Goal: Task Accomplishment & Management: Use online tool/utility

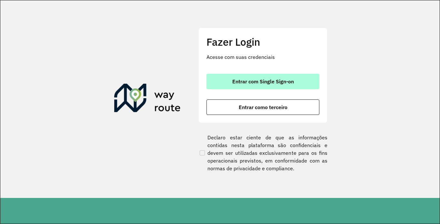
click at [294, 85] on button "Entrar com Single Sign-on" at bounding box center [262, 81] width 113 height 15
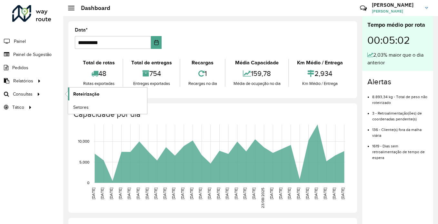
click at [92, 95] on span "Roteirização" at bounding box center [86, 94] width 26 height 7
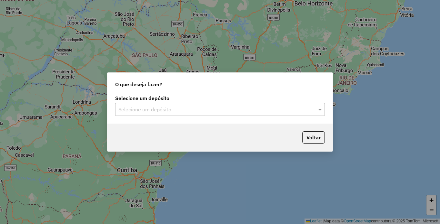
click at [186, 111] on input "text" at bounding box center [213, 110] width 190 height 8
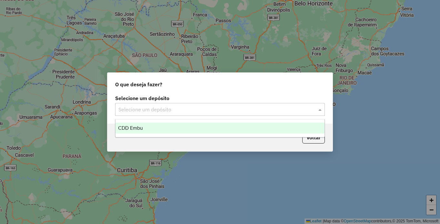
click at [124, 131] on div "CDD Embu" at bounding box center [219, 128] width 209 height 11
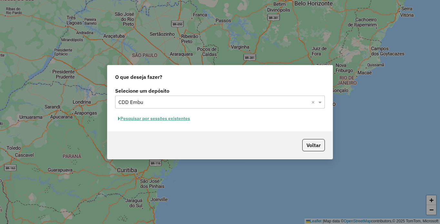
click at [148, 120] on button "Pesquisar por sessões existentes" at bounding box center [154, 119] width 78 height 10
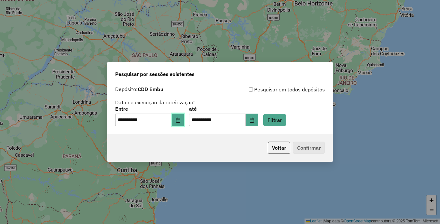
click at [184, 116] on button "Choose Date" at bounding box center [178, 120] width 12 height 13
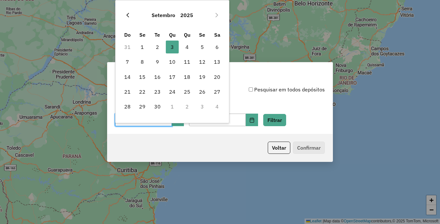
click at [127, 16] on icon "Previous Month" at bounding box center [127, 15] width 5 height 5
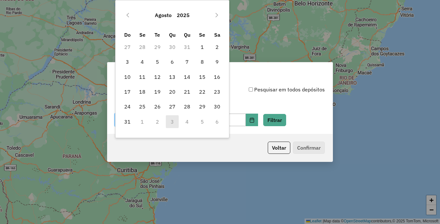
click at [127, 16] on icon "Previous Month" at bounding box center [127, 15] width 5 height 5
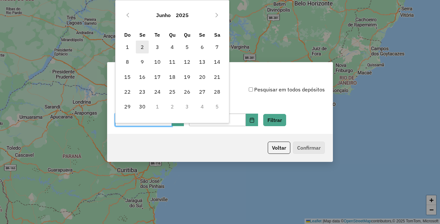
click at [146, 47] on span "2" at bounding box center [142, 47] width 13 height 13
type input "**********"
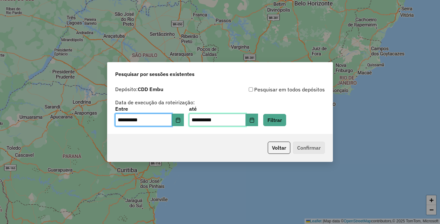
click at [234, 122] on input "**********" at bounding box center [217, 120] width 57 height 13
click at [172, 118] on input "**********" at bounding box center [143, 120] width 57 height 13
click at [258, 121] on button "Choose Date" at bounding box center [252, 120] width 12 height 13
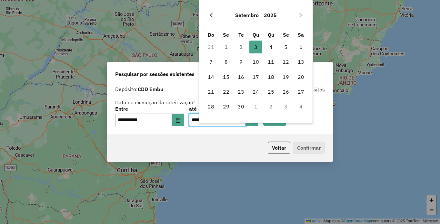
click at [211, 15] on icon "Previous Month" at bounding box center [211, 15] width 3 height 5
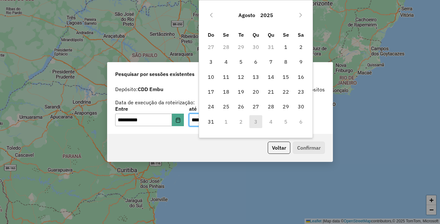
click at [211, 15] on icon "Previous Month" at bounding box center [211, 15] width 3 height 5
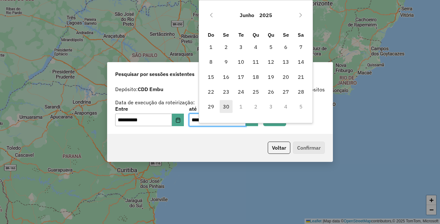
click at [226, 107] on span "30" at bounding box center [226, 106] width 13 height 13
type input "**********"
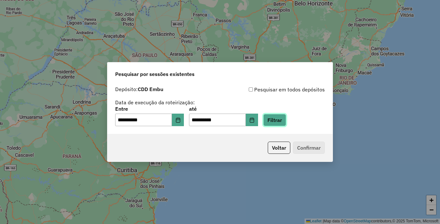
click at [286, 120] on button "Filtrar" at bounding box center [274, 120] width 23 height 12
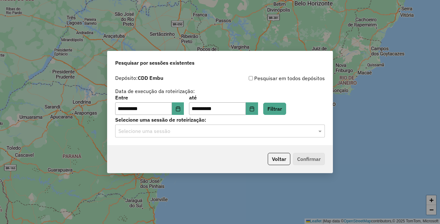
click at [154, 130] on input "text" at bounding box center [213, 132] width 190 height 8
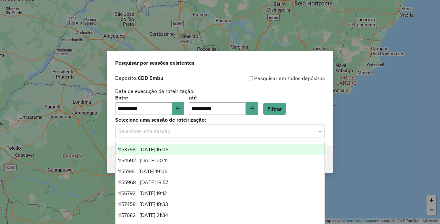
click at [154, 130] on input "text" at bounding box center [213, 132] width 190 height 8
click at [150, 148] on span "1153798 - 02/06/2025 16:08" at bounding box center [143, 149] width 50 height 5
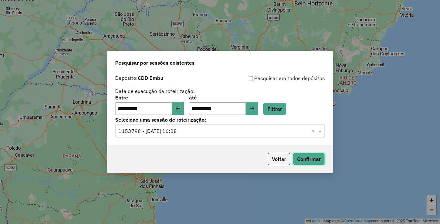
click at [316, 156] on button "Confirmar" at bounding box center [309, 159] width 32 height 12
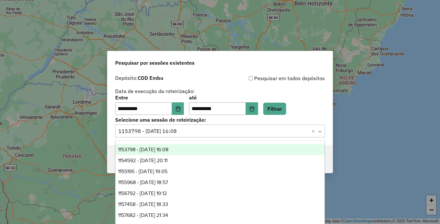
click at [145, 130] on input "text" at bounding box center [213, 132] width 190 height 8
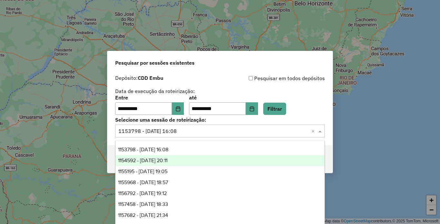
click at [150, 161] on span "1154592 - 03/06/2025 20:11" at bounding box center [142, 160] width 49 height 5
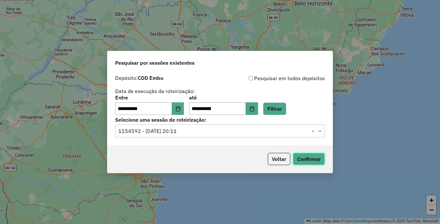
click at [308, 158] on button "Confirmar" at bounding box center [309, 159] width 32 height 12
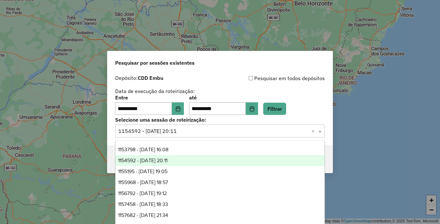
click at [180, 132] on input "text" at bounding box center [213, 132] width 190 height 8
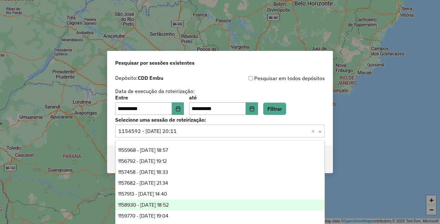
scroll to position [129, 0]
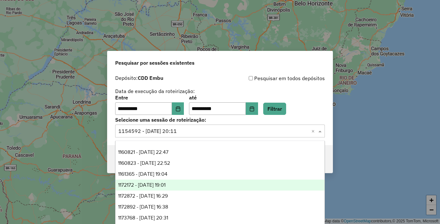
click at [154, 184] on span "1172172 - 14/06/2025 19:01" at bounding box center [141, 185] width 47 height 5
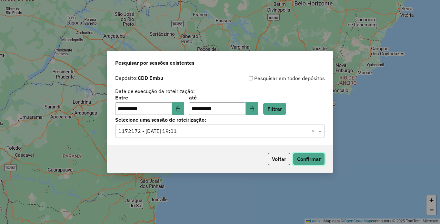
click at [310, 159] on button "Confirmar" at bounding box center [309, 159] width 32 height 12
click at [161, 130] on input "text" at bounding box center [213, 132] width 190 height 8
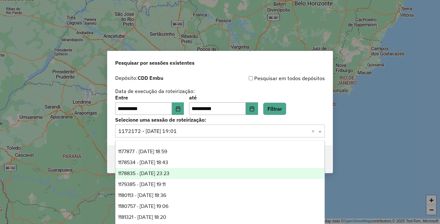
scroll to position [274, 0]
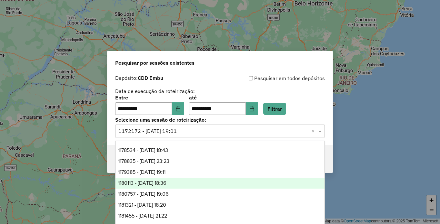
click at [150, 183] on span "1180113 - 27/06/2025 18:36" at bounding box center [142, 183] width 48 height 5
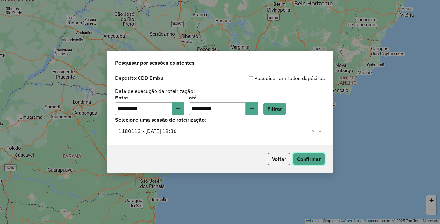
click at [308, 159] on button "Confirmar" at bounding box center [309, 159] width 32 height 12
click at [184, 109] on button "Choose Date" at bounding box center [178, 109] width 12 height 13
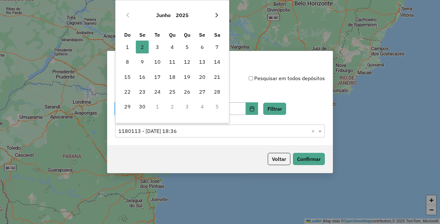
click at [215, 15] on icon "Next Month" at bounding box center [216, 15] width 5 height 5
click at [158, 46] on span "1" at bounding box center [157, 47] width 13 height 13
type input "**********"
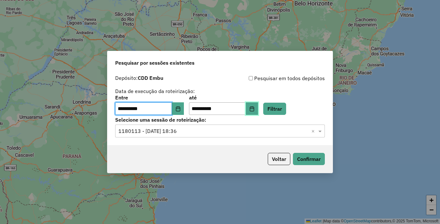
click at [254, 107] on icon "Choose Date" at bounding box center [251, 108] width 5 height 5
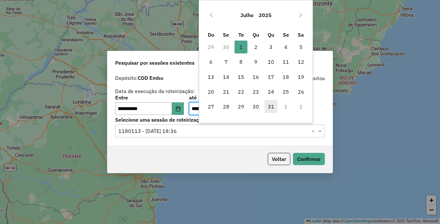
click at [271, 107] on span "31" at bounding box center [270, 106] width 13 height 13
type input "**********"
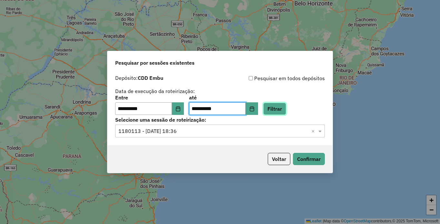
click at [286, 108] on button "Filtrar" at bounding box center [274, 109] width 23 height 12
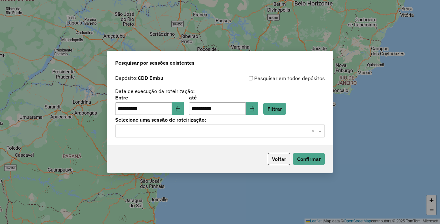
click at [173, 130] on input "text" at bounding box center [213, 132] width 190 height 8
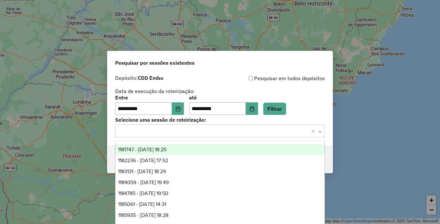
click at [153, 150] on span "1181747 - 01/07/2025 18:25" at bounding box center [142, 149] width 48 height 5
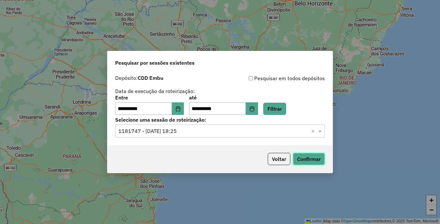
click at [308, 161] on button "Confirmar" at bounding box center [309, 159] width 32 height 12
click at [184, 110] on button "Choose Date" at bounding box center [178, 109] width 12 height 13
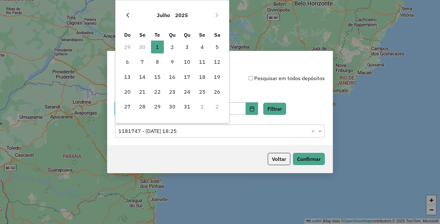
click at [126, 16] on icon "Previous Month" at bounding box center [127, 15] width 5 height 5
click at [189, 47] on span "1" at bounding box center [187, 47] width 13 height 13
type input "**********"
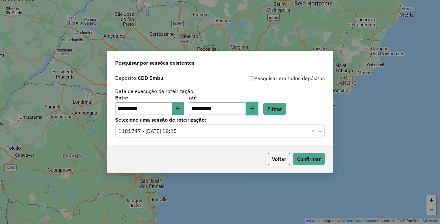
click at [254, 106] on icon "Choose Date" at bounding box center [251, 108] width 5 height 5
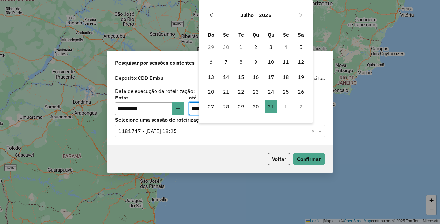
click at [211, 14] on icon "Previous Month" at bounding box center [211, 15] width 5 height 5
click at [303, 108] on span "31" at bounding box center [300, 106] width 13 height 13
type input "**********"
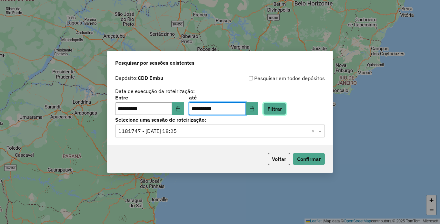
click at [286, 108] on button "Filtrar" at bounding box center [274, 109] width 23 height 12
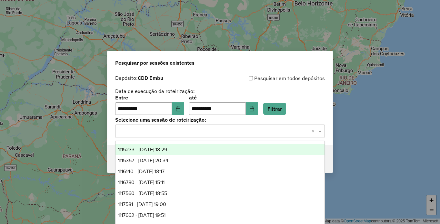
click at [176, 130] on input "text" at bounding box center [213, 132] width 190 height 8
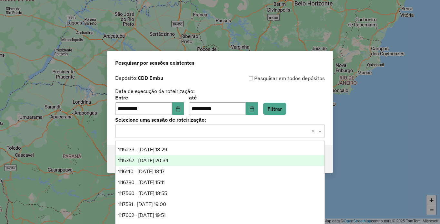
click at [146, 161] on span "1115357 - 02/05/2025 20:34" at bounding box center [143, 160] width 50 height 5
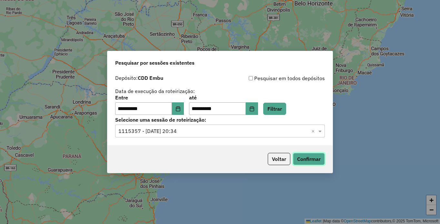
click at [305, 156] on button "Confirmar" at bounding box center [309, 159] width 32 height 12
click at [165, 130] on input "text" at bounding box center [213, 132] width 190 height 8
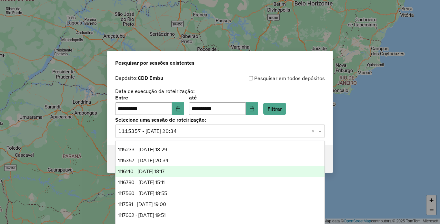
click at [144, 166] on div "1116140 - 03/05/2025 18:17" at bounding box center [219, 171] width 209 height 11
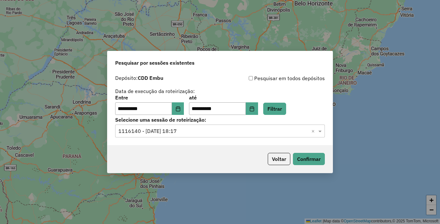
click at [144, 166] on div "Voltar Confirmar" at bounding box center [219, 159] width 225 height 28
click at [302, 156] on button "Confirmar" at bounding box center [309, 159] width 32 height 12
click at [151, 130] on input "text" at bounding box center [213, 132] width 190 height 8
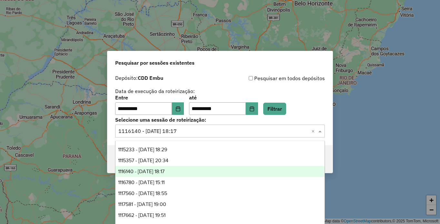
click at [152, 130] on input "text" at bounding box center [213, 132] width 190 height 8
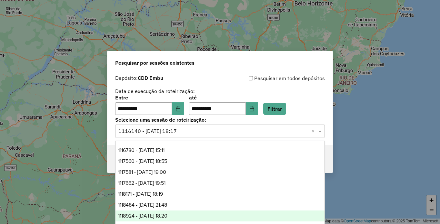
scroll to position [97, 0]
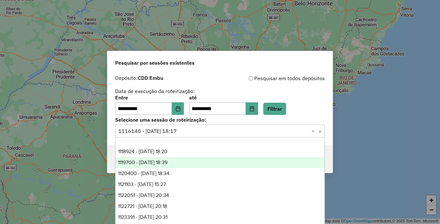
click at [154, 164] on span "1119700 - 09/05/2025 18:39" at bounding box center [142, 162] width 49 height 5
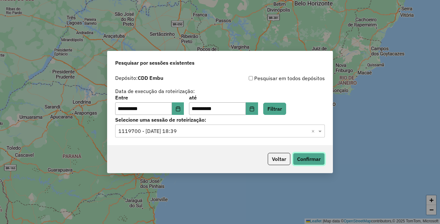
click at [304, 155] on button "Confirmar" at bounding box center [309, 159] width 32 height 12
click at [315, 161] on button "Confirmar" at bounding box center [309, 159] width 32 height 12
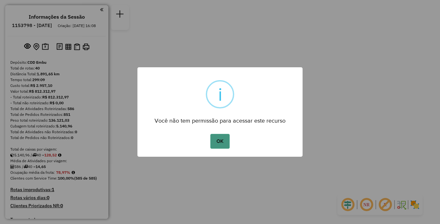
click at [218, 148] on button "OK" at bounding box center [219, 141] width 19 height 15
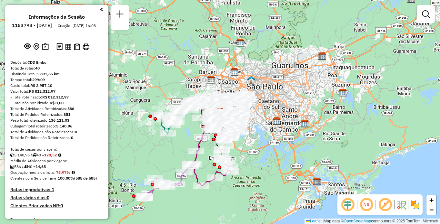
scroll to position [1010, 0]
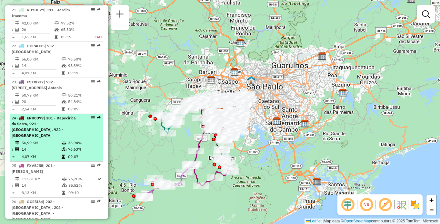
select select "**********"
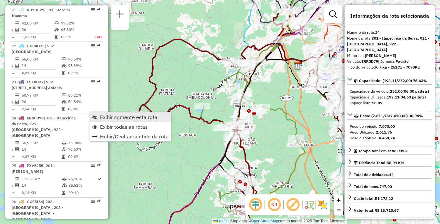
click at [111, 116] on span "Exibir somente esta rota" at bounding box center [128, 117] width 57 height 5
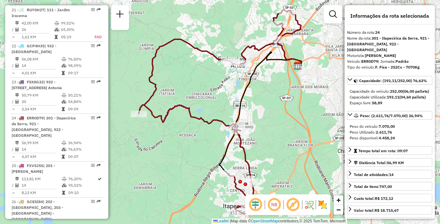
click at [323, 206] on img at bounding box center [322, 205] width 10 height 10
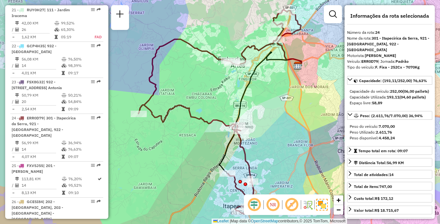
click at [280, 205] on em at bounding box center [272, 204] width 15 height 15
click at [289, 205] on em at bounding box center [291, 204] width 15 height 15
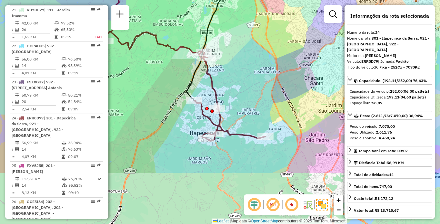
drag, startPoint x: 265, startPoint y: 164, endPoint x: 229, endPoint y: 89, distance: 83.0
click at [229, 89] on div "Janela de atendimento Grade de atendimento Capacidade Transportadoras Veículos …" at bounding box center [220, 112] width 440 height 224
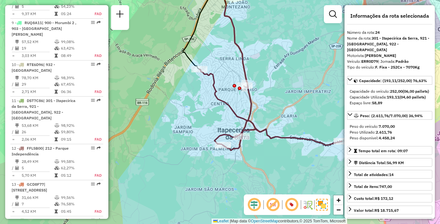
scroll to position [1015, 0]
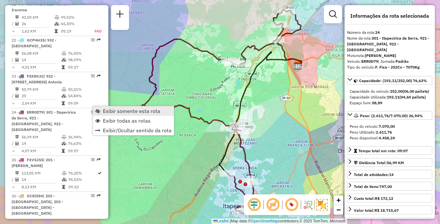
click at [106, 112] on span "Exibir somente esta rota" at bounding box center [131, 111] width 57 height 5
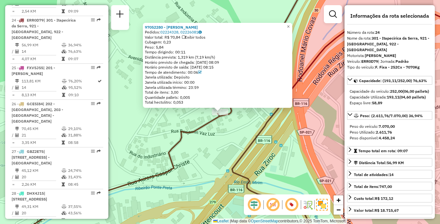
scroll to position [1113, 0]
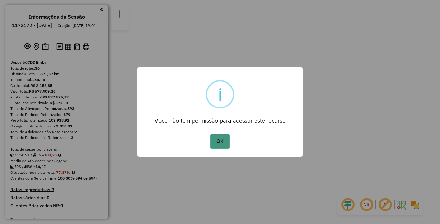
click at [219, 141] on button "OK" at bounding box center [219, 141] width 19 height 15
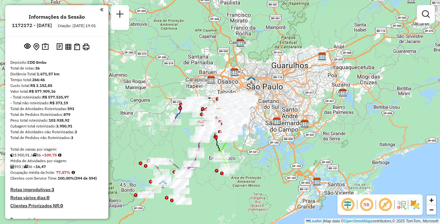
click at [416, 206] on img at bounding box center [415, 205] width 10 height 10
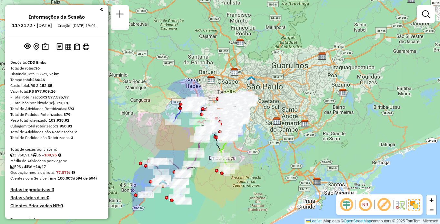
click at [367, 204] on em at bounding box center [364, 204] width 15 height 15
click at [378, 206] on em at bounding box center [383, 204] width 15 height 15
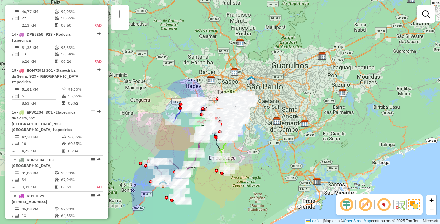
scroll to position [1455, 0]
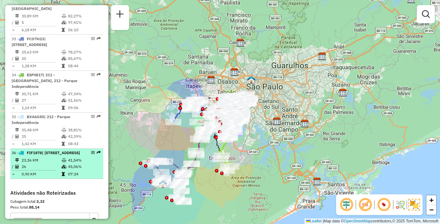
select select "**********"
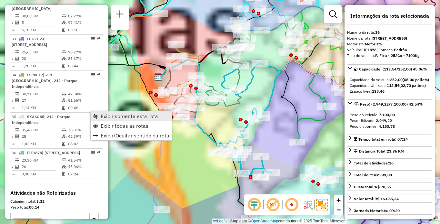
click at [107, 115] on span "Exibir somente esta rota" at bounding box center [129, 116] width 57 height 5
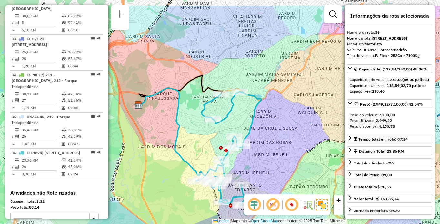
drag, startPoint x: 208, startPoint y: 111, endPoint x: 189, endPoint y: 140, distance: 34.4
click at [189, 140] on div "Janela de atendimento Grade de atendimento Capacidade Transportadoras Veículos …" at bounding box center [220, 112] width 440 height 224
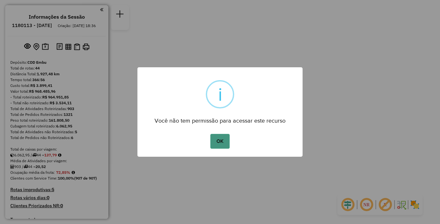
click at [225, 142] on button "OK" at bounding box center [219, 141] width 19 height 15
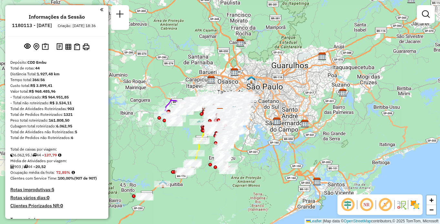
click at [414, 208] on img at bounding box center [415, 205] width 10 height 10
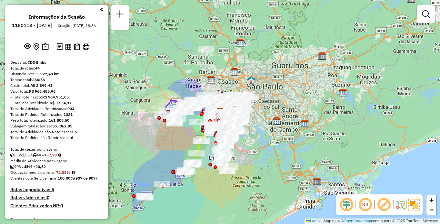
click at [382, 204] on em at bounding box center [383, 204] width 15 height 15
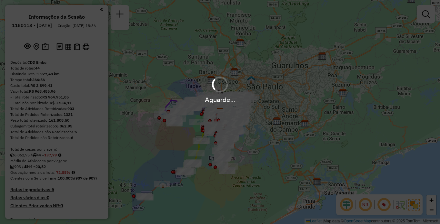
click at [366, 202] on hb-app "Aguarde... Pop-up bloqueado! Seu navegador bloqueou automáticamente a abertura …" at bounding box center [220, 112] width 440 height 224
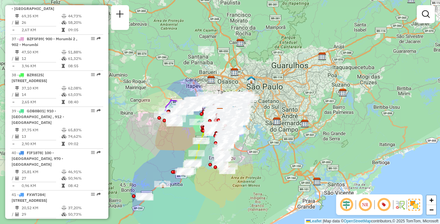
scroll to position [1719, 0]
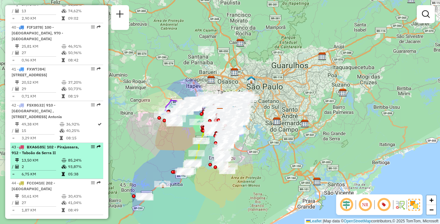
select select "**********"
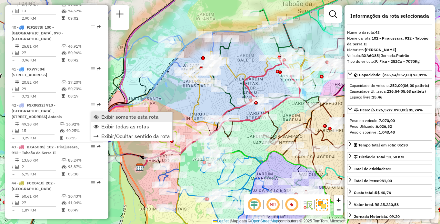
click at [101, 114] on link "Exibir somente esta rota" at bounding box center [131, 117] width 81 height 10
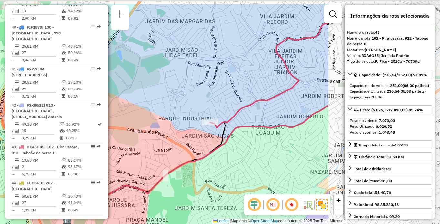
drag, startPoint x: 286, startPoint y: 121, endPoint x: 121, endPoint y: 150, distance: 168.3
click at [121, 150] on div "Janela de atendimento Grade de atendimento Capacidade Transportadoras Veículos …" at bounding box center [220, 112] width 440 height 224
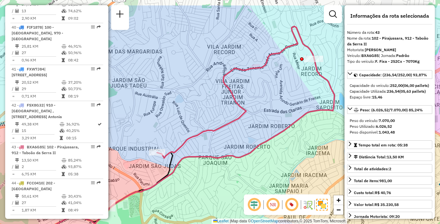
drag, startPoint x: 314, startPoint y: 71, endPoint x: 275, endPoint y: 90, distance: 43.0
click at [275, 90] on div "Janela de atendimento Grade de atendimento Capacidade Transportadoras Veículos …" at bounding box center [220, 112] width 440 height 224
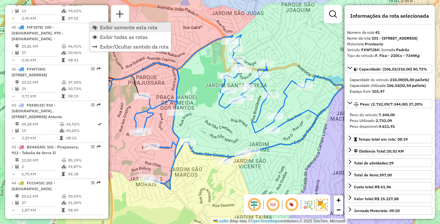
click at [109, 26] on span "Exibir somente esta rota" at bounding box center [128, 27] width 57 height 5
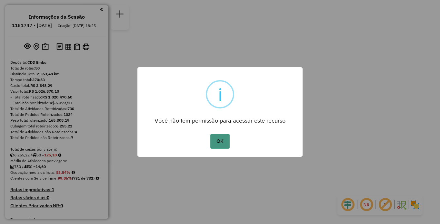
click at [228, 136] on button "OK" at bounding box center [219, 141] width 19 height 15
click at [221, 143] on button "OK" at bounding box center [219, 141] width 19 height 15
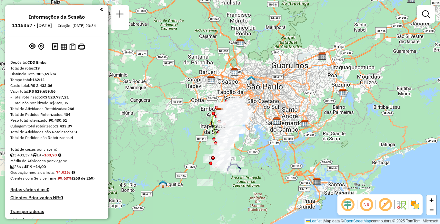
click at [409, 202] on img at bounding box center [407, 205] width 3 height 10
drag, startPoint x: 384, startPoint y: 206, endPoint x: 366, endPoint y: 204, distance: 17.5
click at [384, 206] on em at bounding box center [384, 204] width 15 height 15
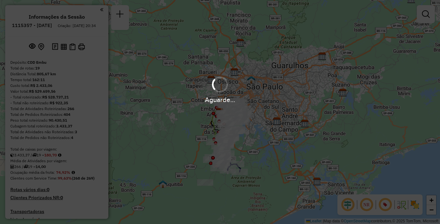
click at [363, 203] on div "Aguarde..." at bounding box center [220, 112] width 440 height 224
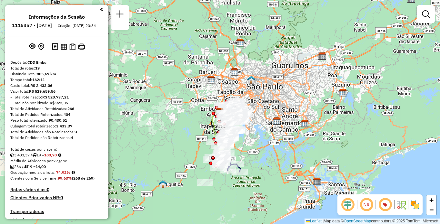
scroll to position [646, 0]
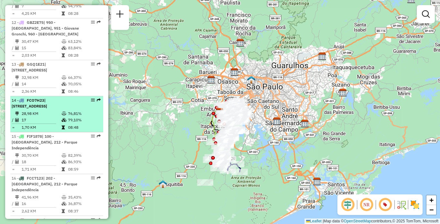
select select "**********"
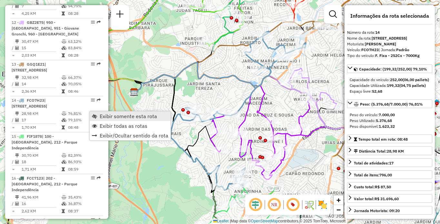
click at [105, 117] on span "Exibir somente esta rota" at bounding box center [128, 116] width 57 height 5
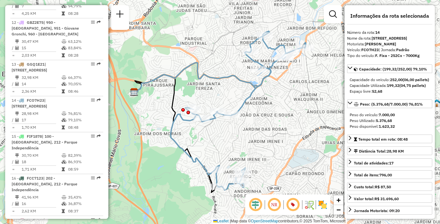
click at [320, 205] on img at bounding box center [322, 205] width 10 height 10
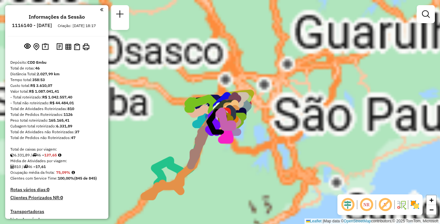
click at [0, 0] on div "Aguarde..." at bounding box center [0, 0] width 0 height 0
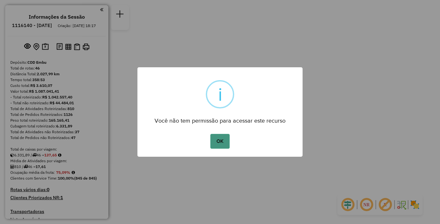
click at [223, 141] on button "OK" at bounding box center [219, 141] width 19 height 15
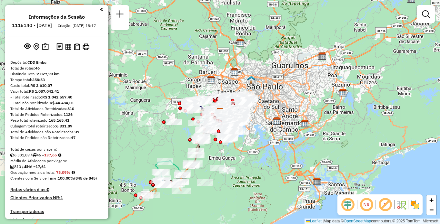
click at [415, 205] on img at bounding box center [415, 205] width 10 height 10
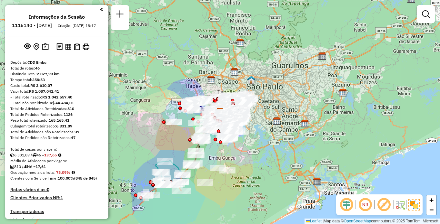
drag, startPoint x: 384, startPoint y: 205, endPoint x: 370, endPoint y: 205, distance: 14.2
click at [384, 206] on em at bounding box center [383, 204] width 15 height 15
click at [370, 205] on em at bounding box center [364, 204] width 15 height 15
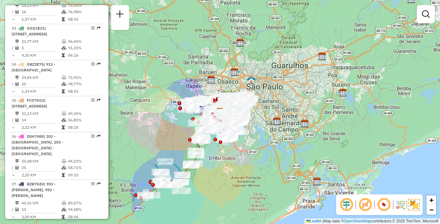
scroll to position [1723, 0]
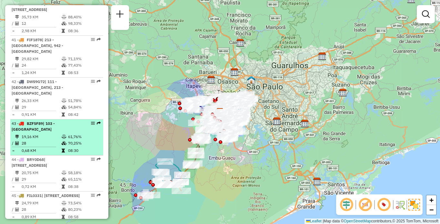
select select "**********"
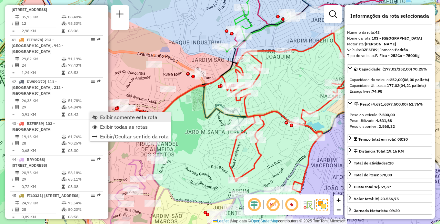
click at [110, 115] on span "Exibir somente esta rota" at bounding box center [128, 117] width 57 height 5
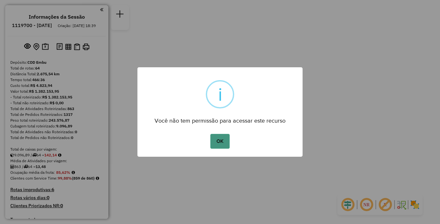
click at [217, 142] on button "OK" at bounding box center [219, 141] width 19 height 15
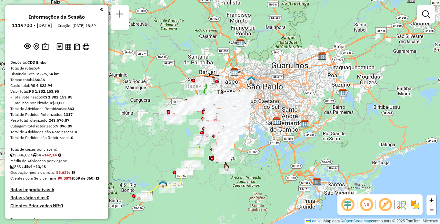
click at [416, 206] on img at bounding box center [415, 205] width 10 height 10
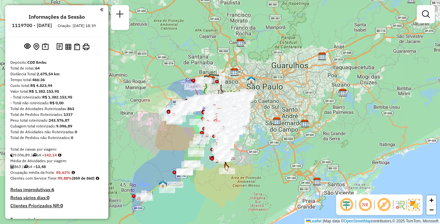
click at [363, 208] on em at bounding box center [364, 204] width 15 height 15
click at [378, 206] on em at bounding box center [383, 204] width 15 height 15
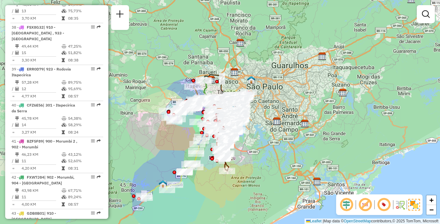
scroll to position [2211, 0]
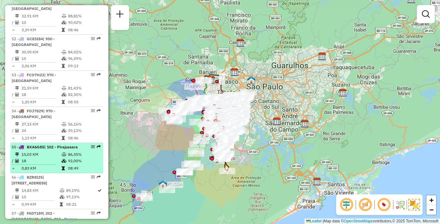
select select "**********"
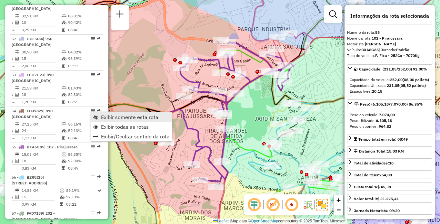
click at [106, 115] on span "Exibir somente esta rota" at bounding box center [129, 117] width 57 height 5
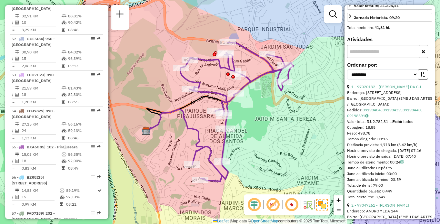
scroll to position [226, 0]
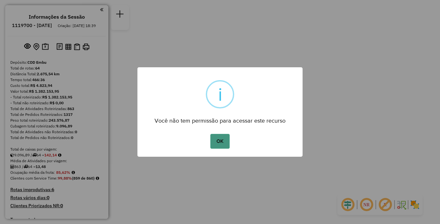
click at [213, 144] on button "OK" at bounding box center [219, 141] width 19 height 15
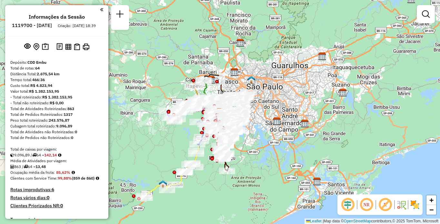
click at [411, 204] on img at bounding box center [415, 205] width 10 height 10
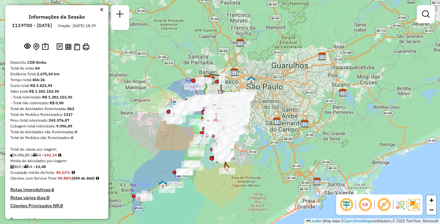
click at [367, 205] on em at bounding box center [364, 204] width 15 height 15
click at [379, 205] on em at bounding box center [383, 204] width 15 height 15
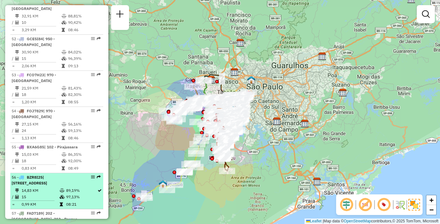
select select "**********"
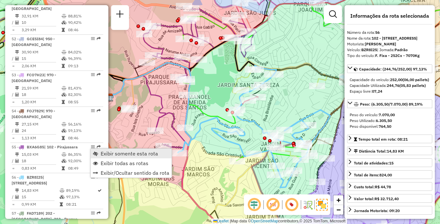
click at [108, 152] on span "Exibir somente esta rota" at bounding box center [129, 153] width 57 height 5
